Goal: Entertainment & Leisure: Consume media (video, audio)

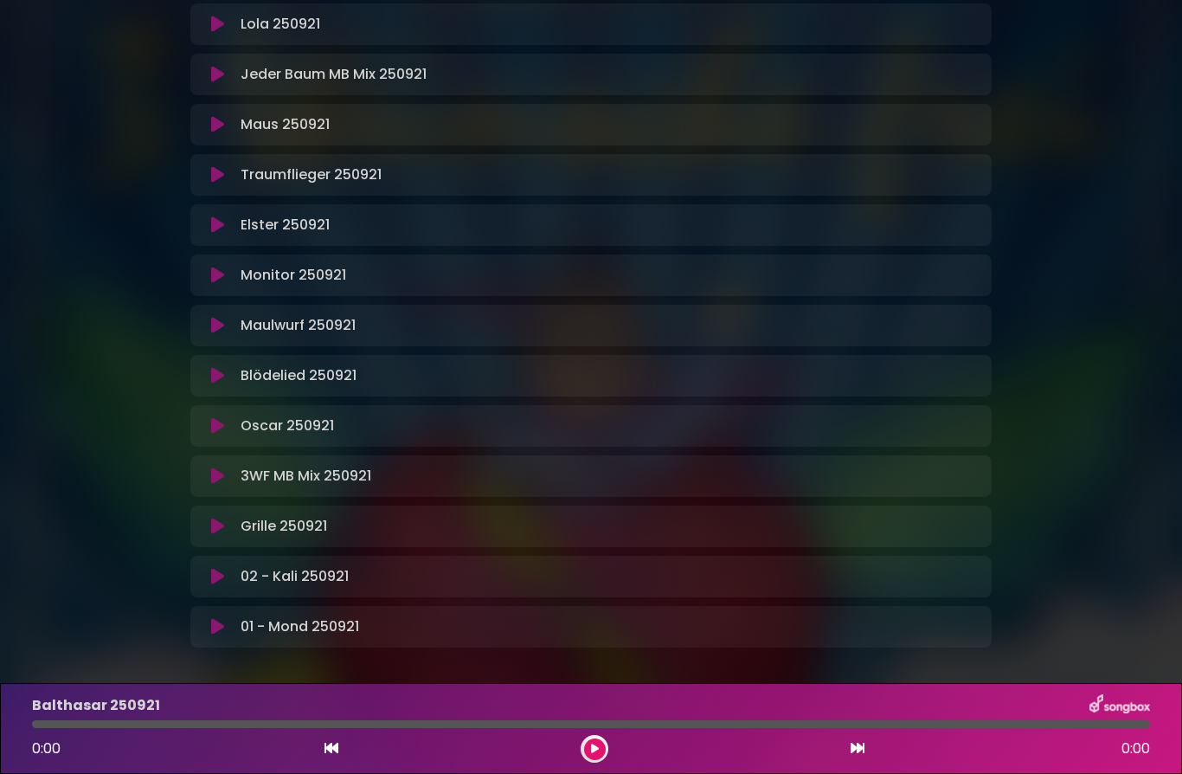
scroll to position [367, 0]
click at [215, 482] on icon at bounding box center [217, 476] width 13 height 17
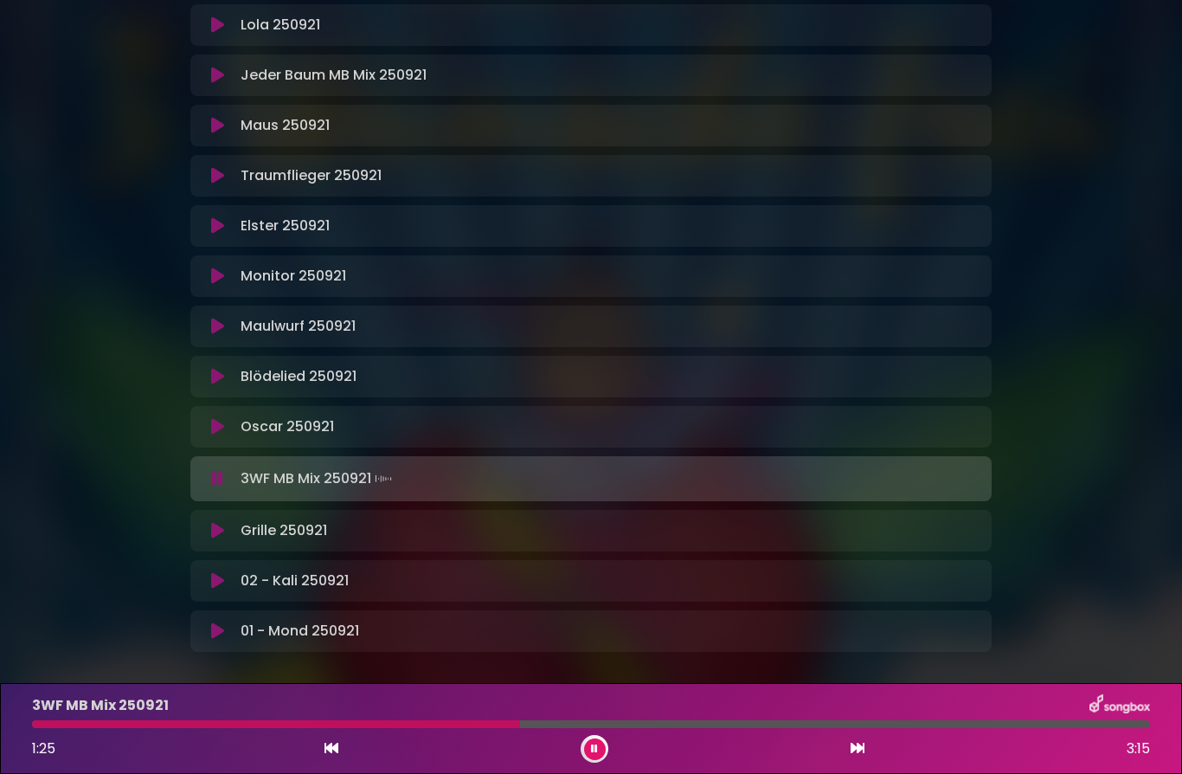
click at [218, 478] on icon at bounding box center [217, 478] width 11 height 17
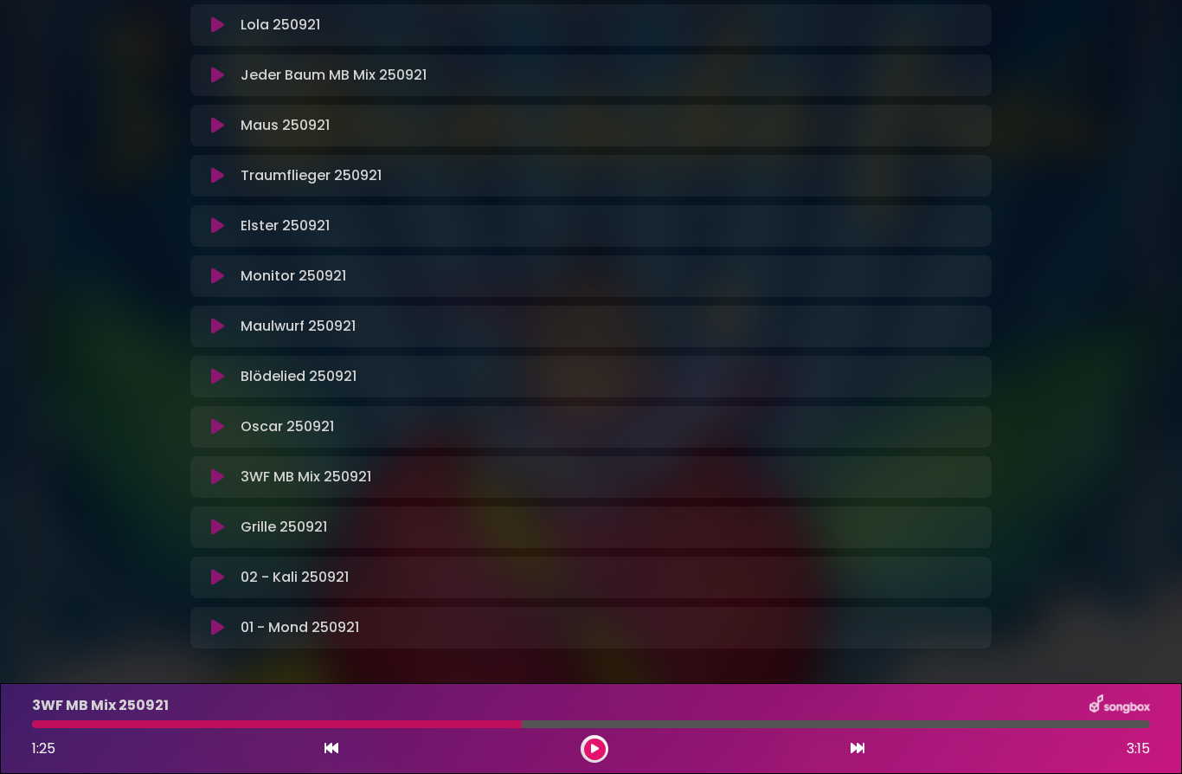
click at [221, 580] on icon at bounding box center [217, 576] width 13 height 17
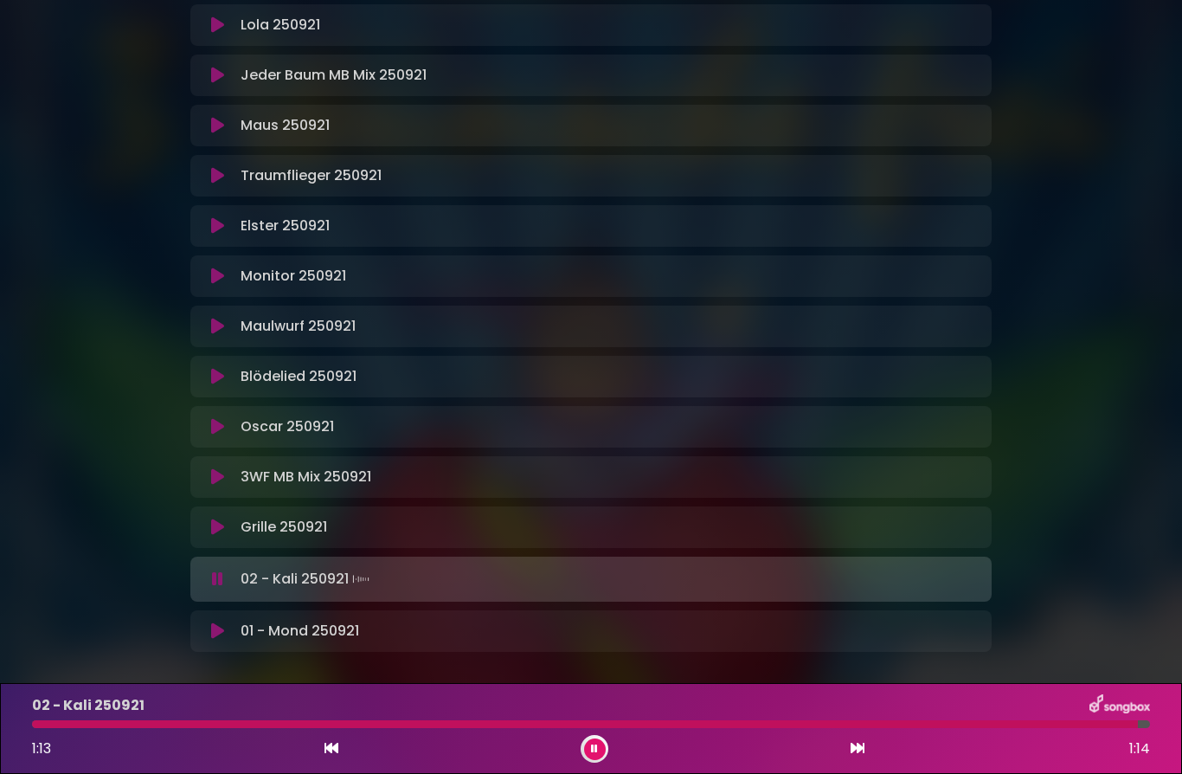
click at [221, 635] on icon at bounding box center [217, 630] width 13 height 17
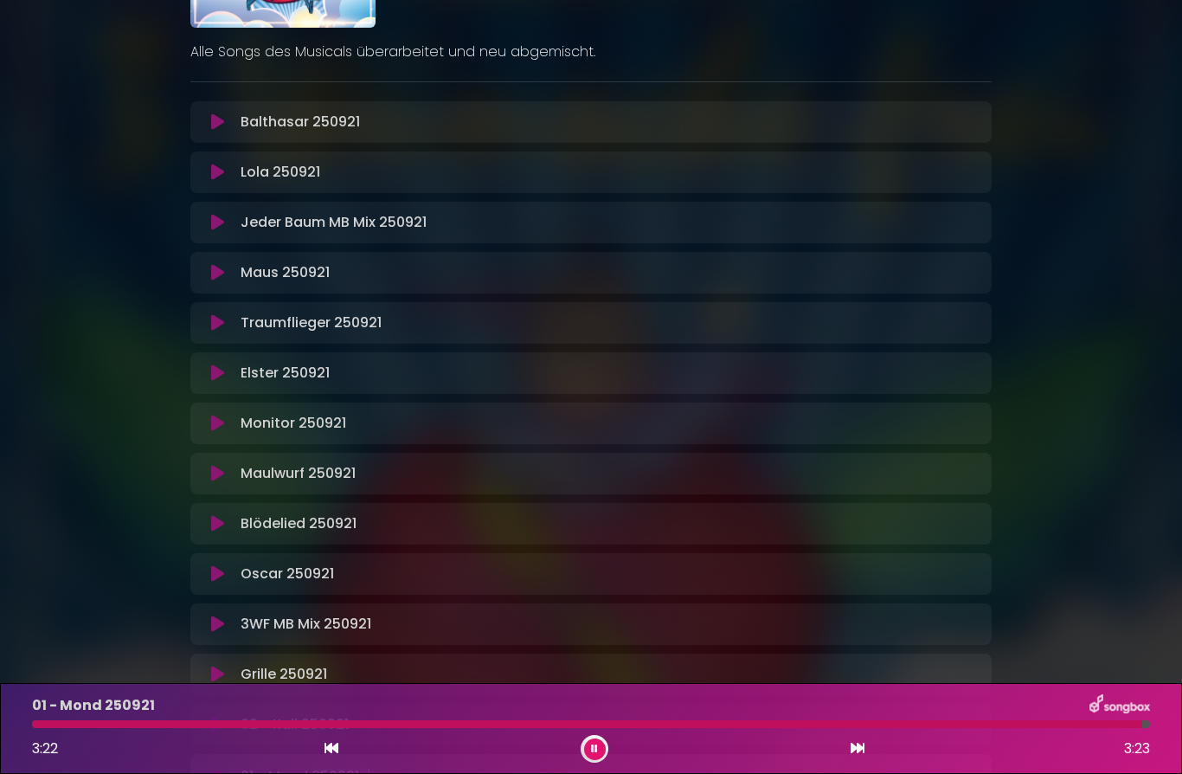
scroll to position [222, 0]
click at [222, 119] on icon at bounding box center [217, 120] width 13 height 17
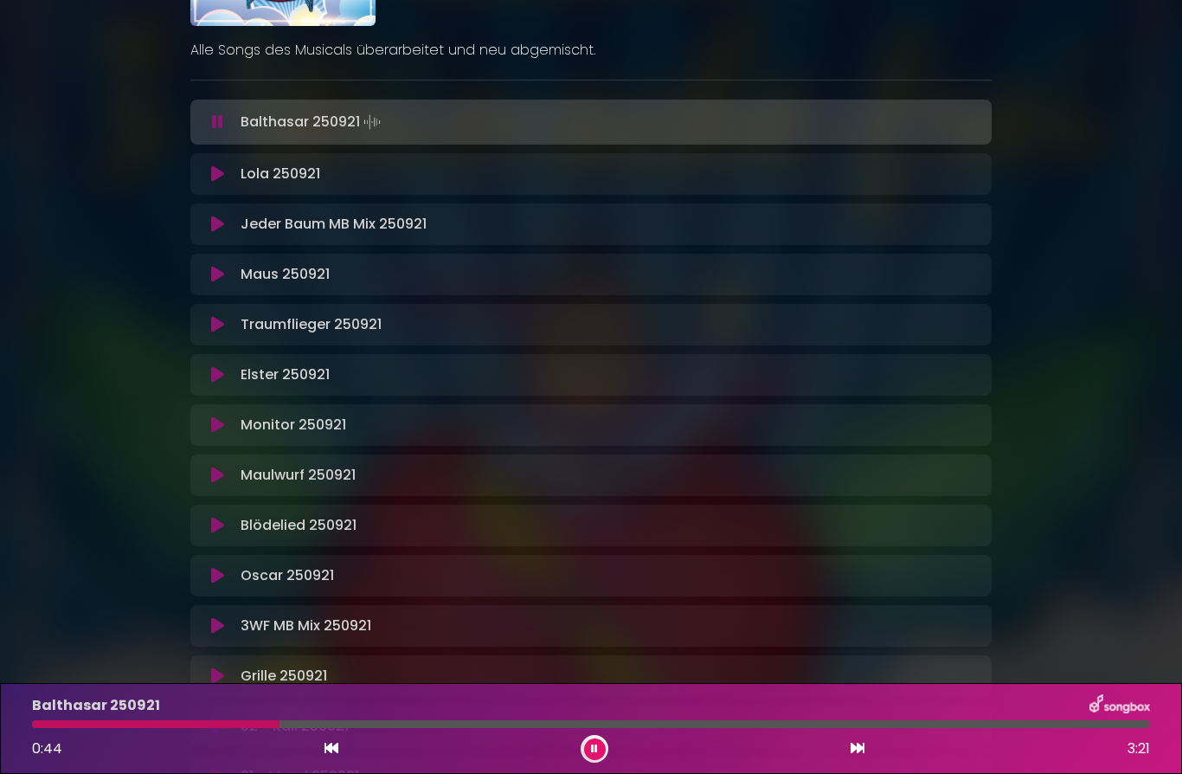
click at [220, 176] on icon at bounding box center [217, 173] width 13 height 17
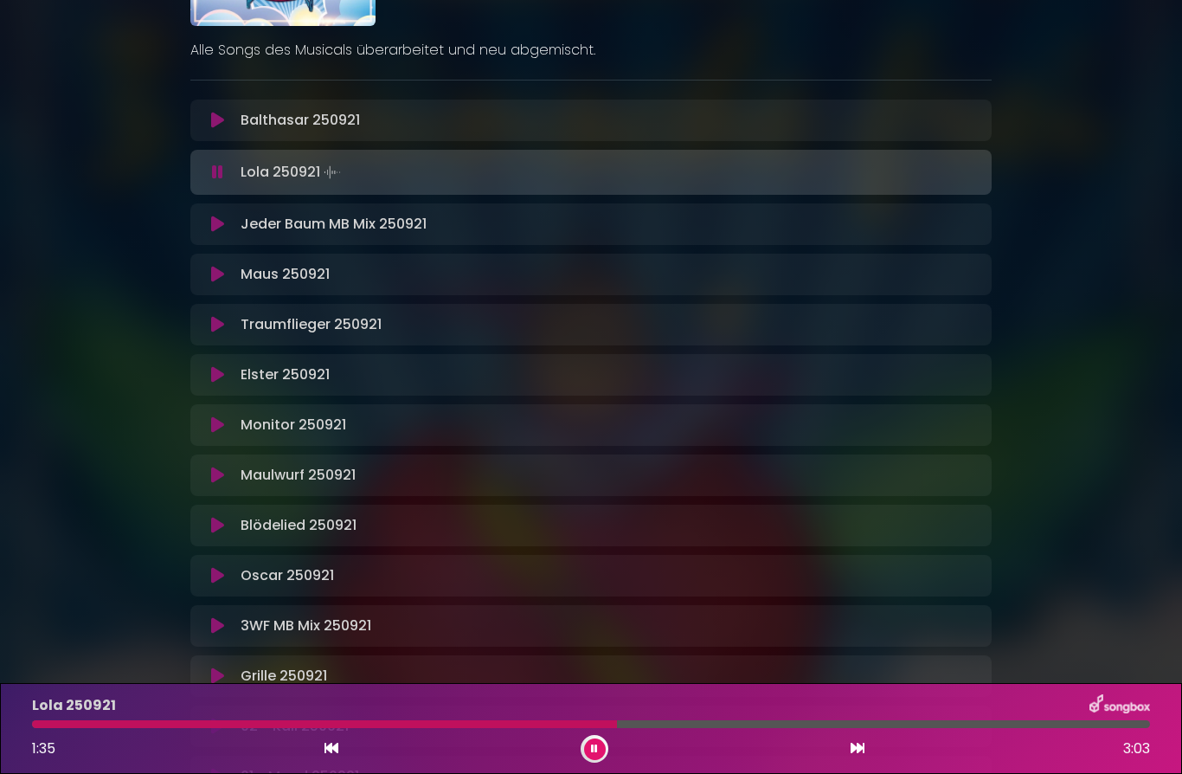
click at [214, 227] on icon at bounding box center [217, 223] width 13 height 17
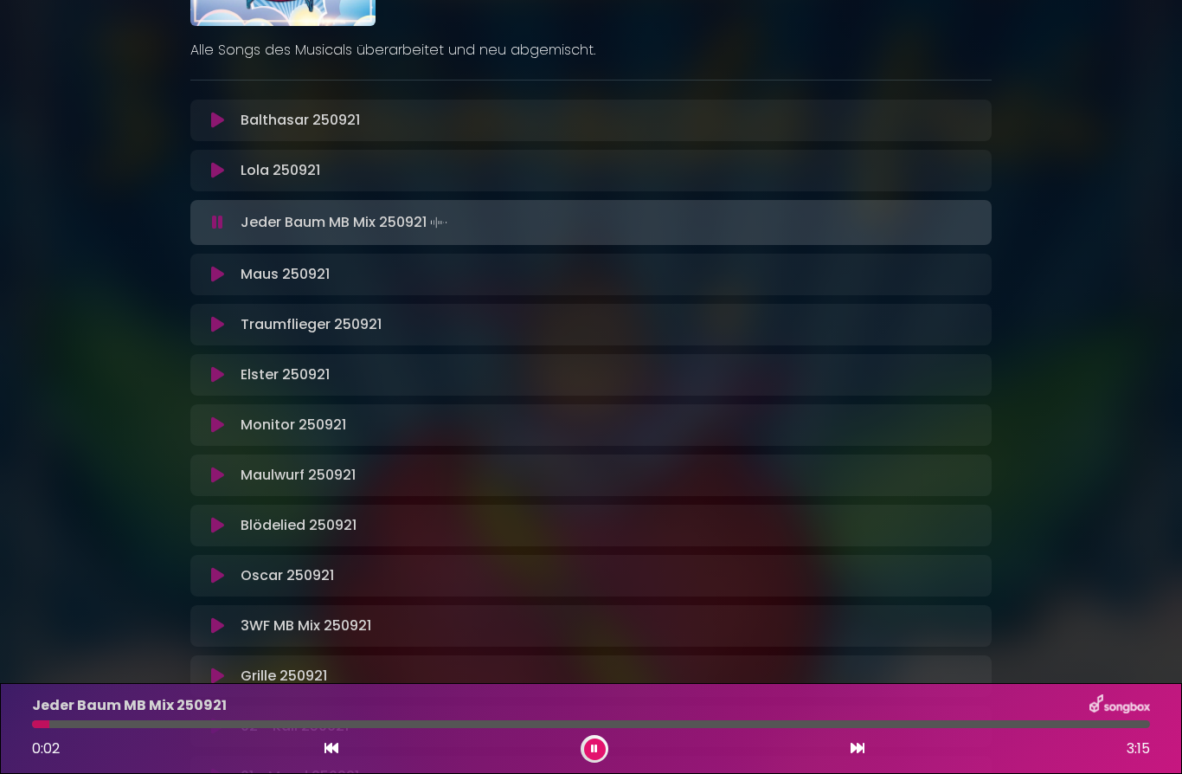
click at [244, 216] on p "Jeder Baum MB Mix 250921 Loading Track..." at bounding box center [346, 222] width 210 height 24
click at [212, 226] on icon at bounding box center [217, 222] width 11 height 17
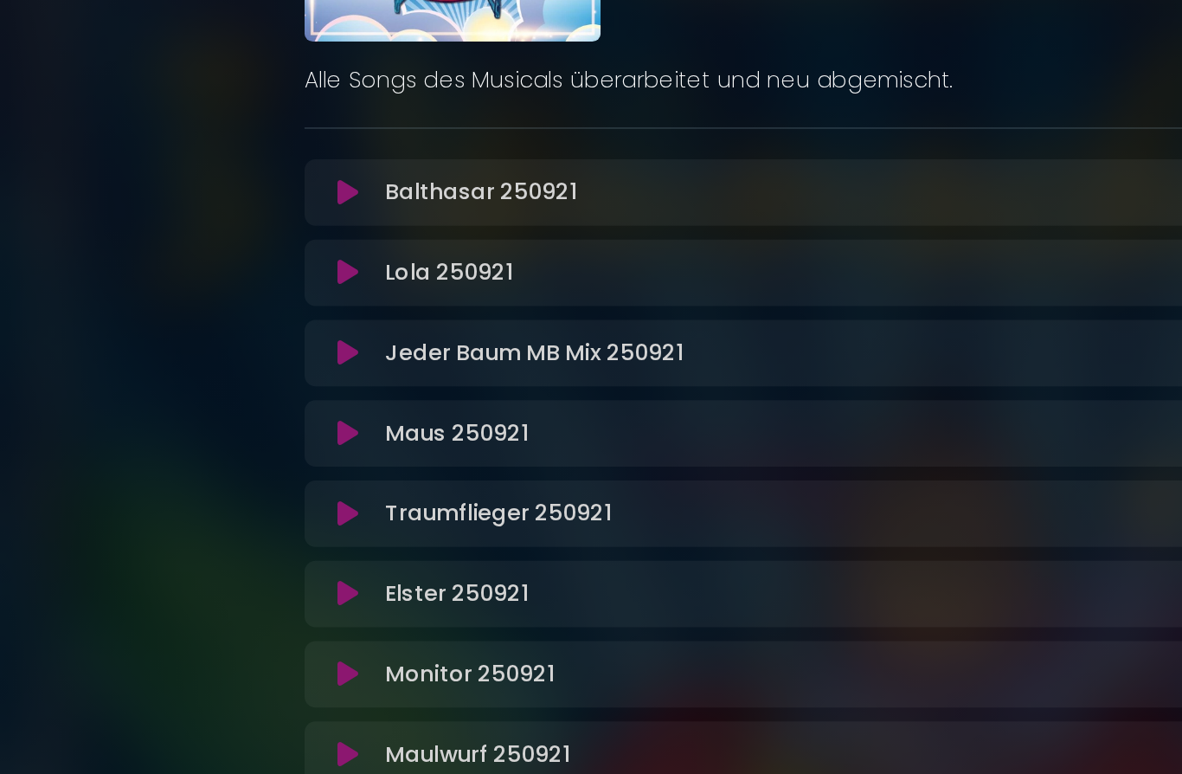
click at [215, 222] on icon at bounding box center [217, 220] width 13 height 17
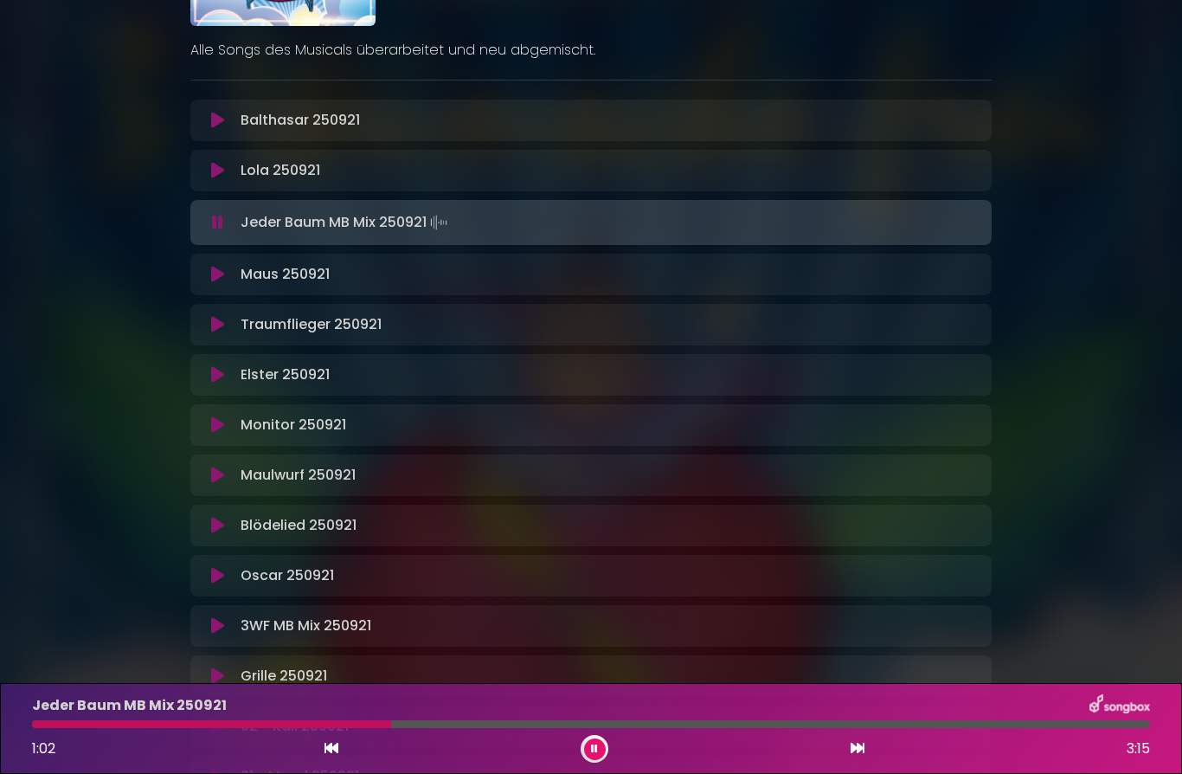
click at [217, 281] on icon at bounding box center [217, 274] width 13 height 17
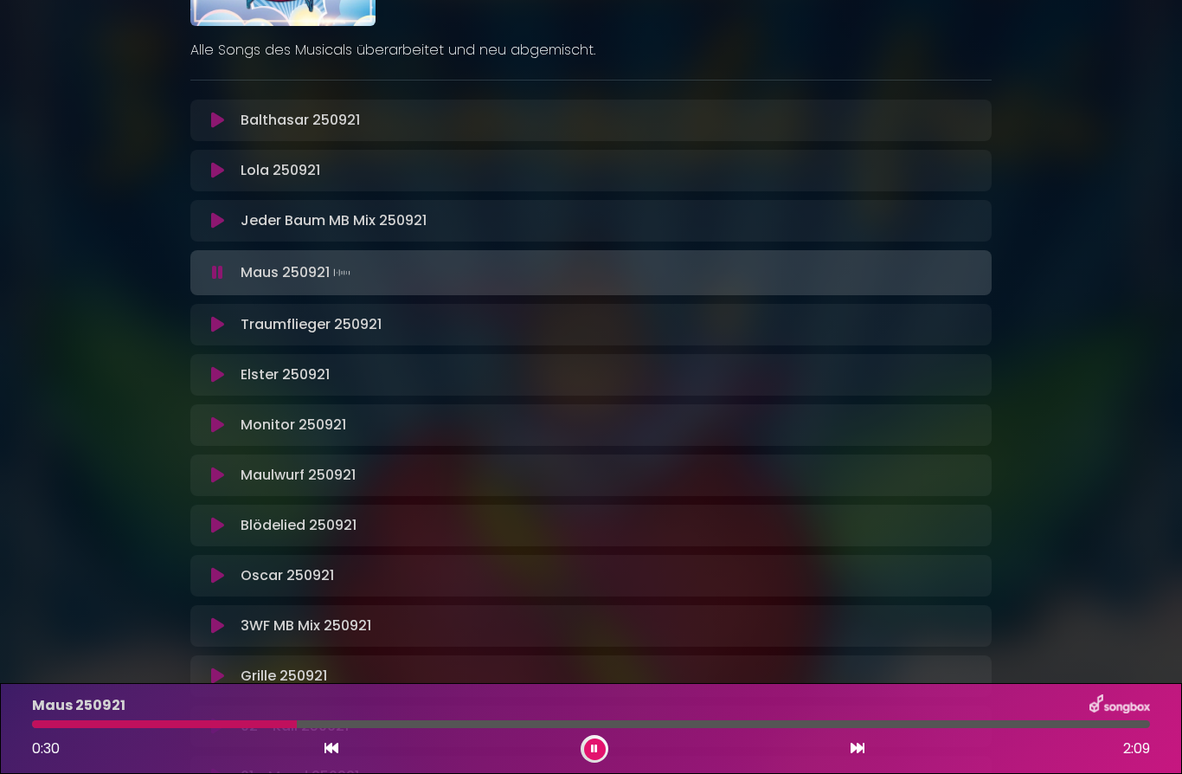
click at [227, 331] on button at bounding box center [217, 324] width 33 height 17
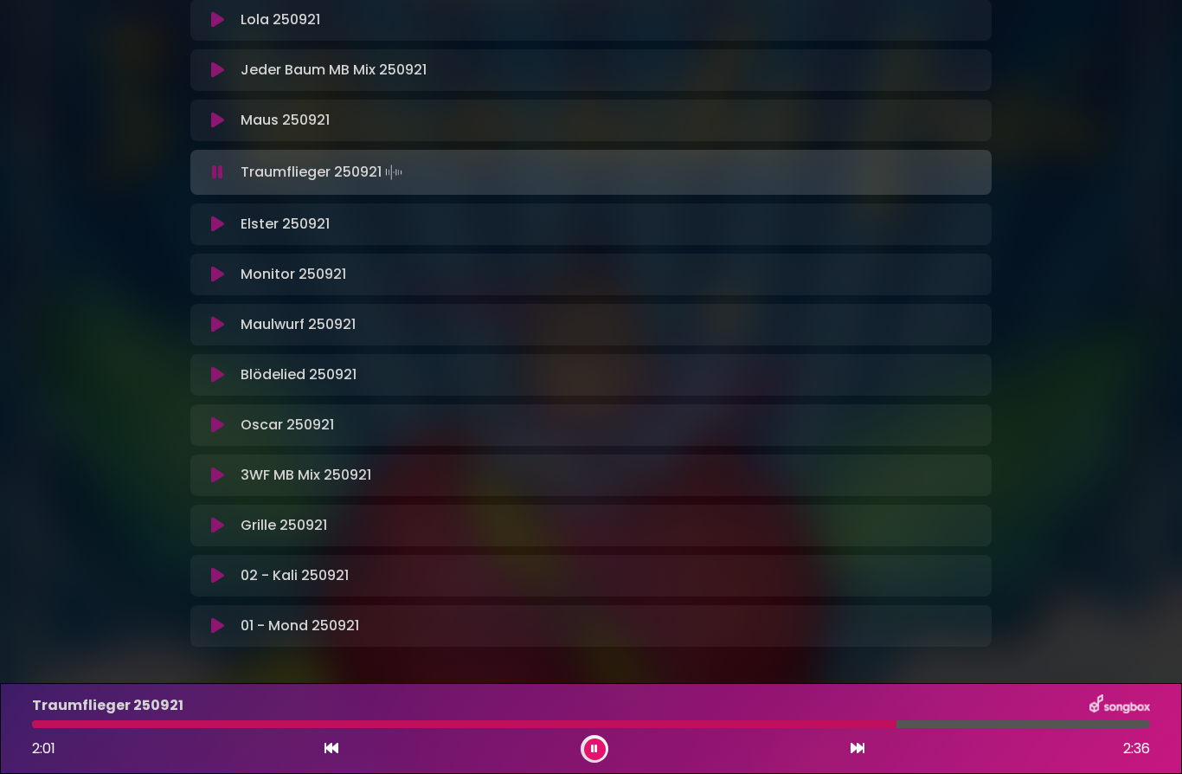
scroll to position [370, 0]
click at [218, 481] on icon at bounding box center [217, 476] width 13 height 17
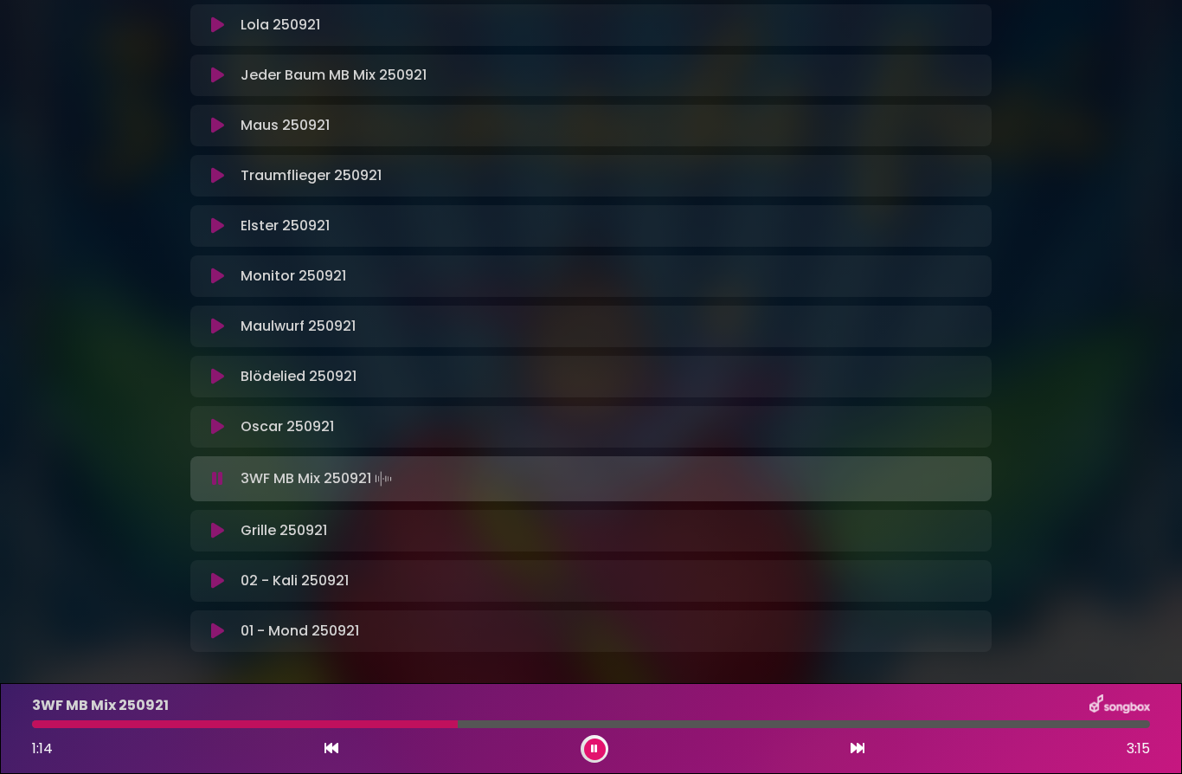
click at [212, 481] on icon at bounding box center [217, 478] width 11 height 17
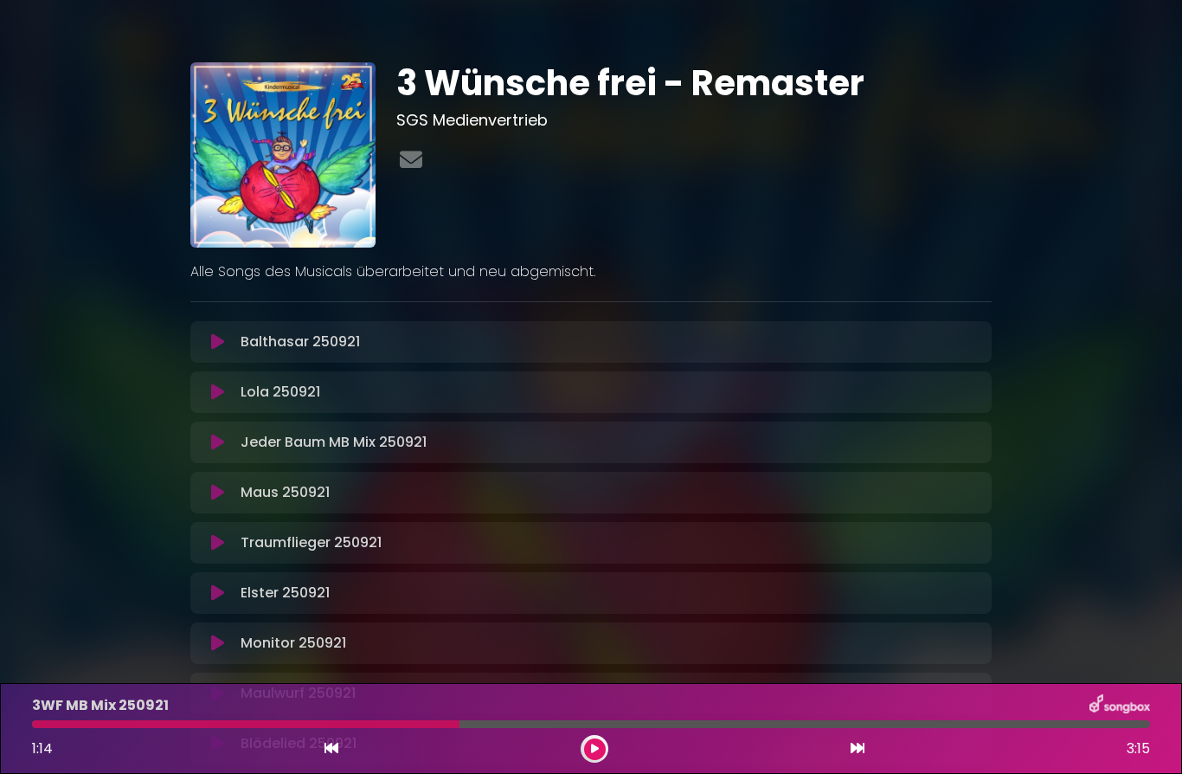
scroll to position [0, 0]
